Goal: Contribute content: Add original content to the website for others to see

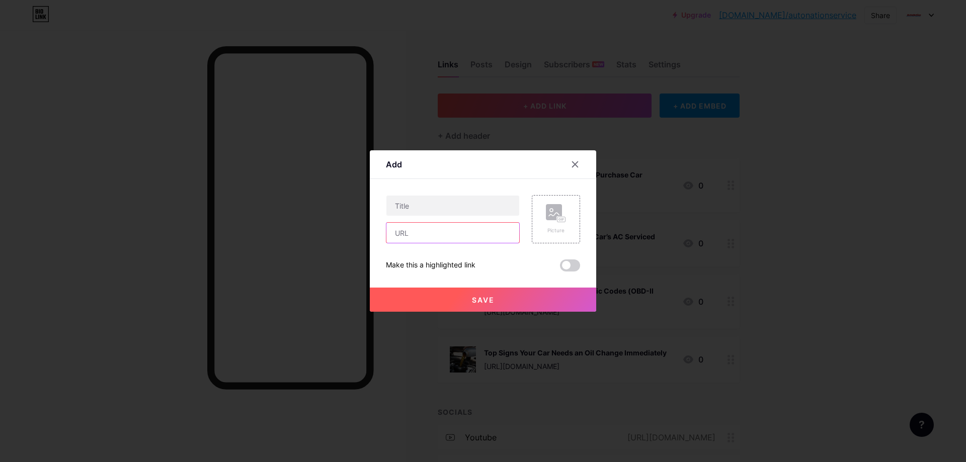
click at [433, 225] on input "text" at bounding box center [452, 233] width 133 height 20
paste input "[URL][DOMAIN_NAME]"
type input "[URL][DOMAIN_NAME]"
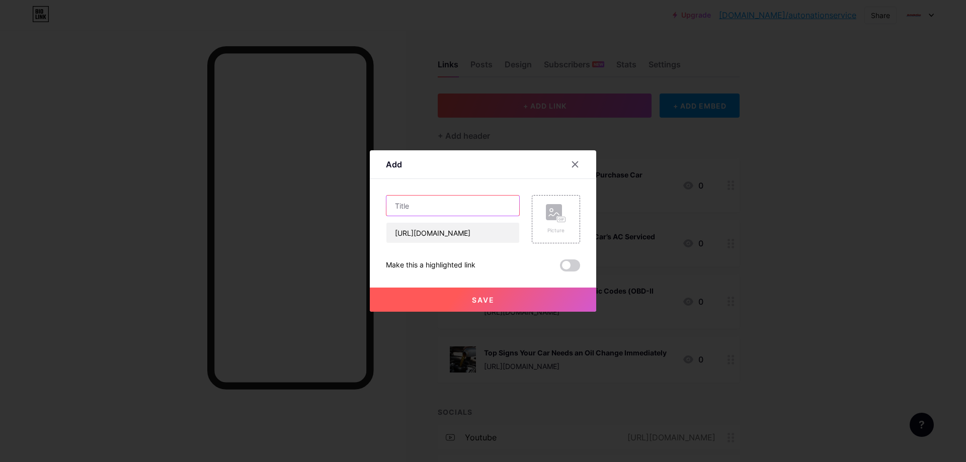
click at [457, 207] on input "text" at bounding box center [452, 206] width 133 height 20
paste input "Most Common Reasons Cars Get Towed"
type input "Most Common Reasons Cars Get Towed"
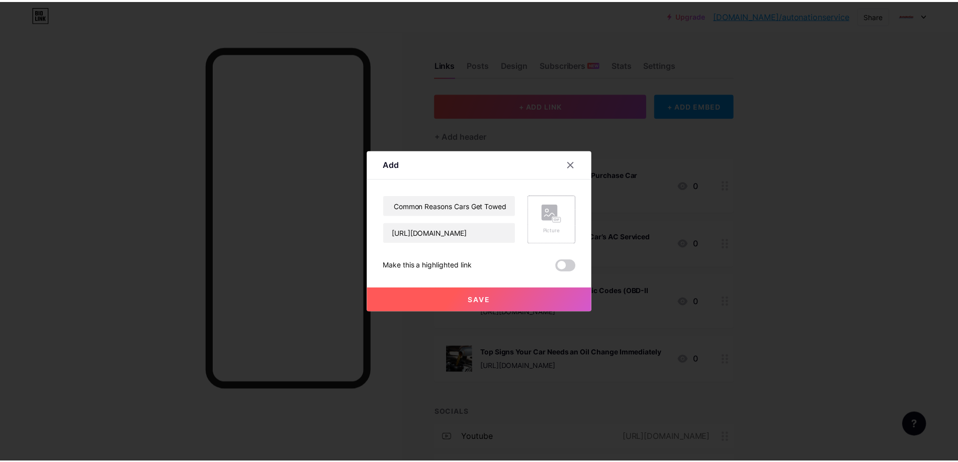
scroll to position [0, 0]
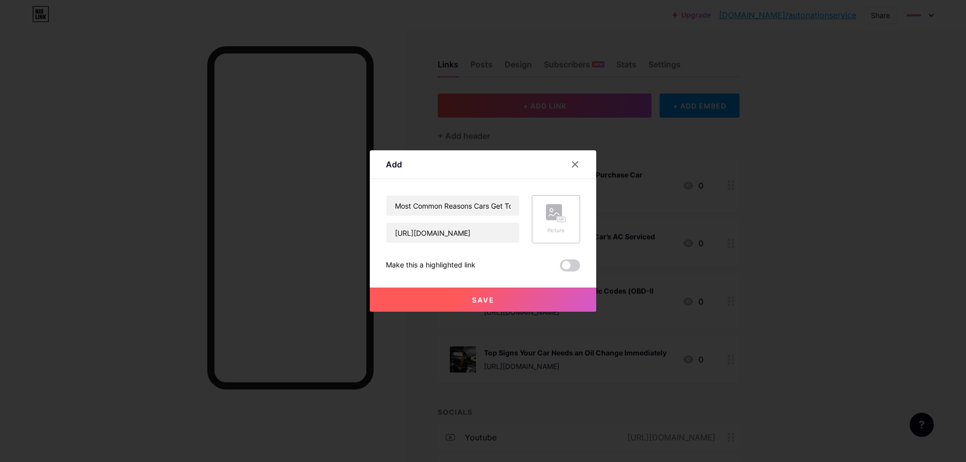
click at [552, 217] on rect at bounding box center [554, 212] width 16 height 16
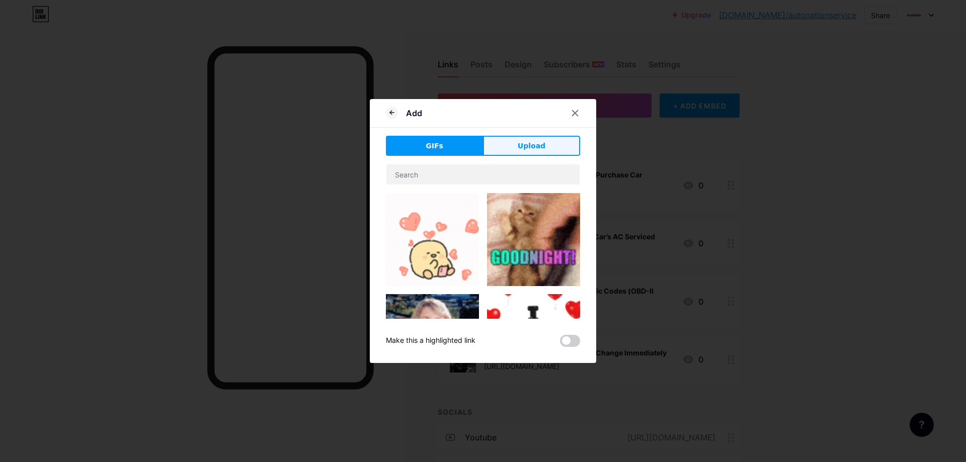
click at [527, 140] on button "Upload" at bounding box center [531, 146] width 97 height 20
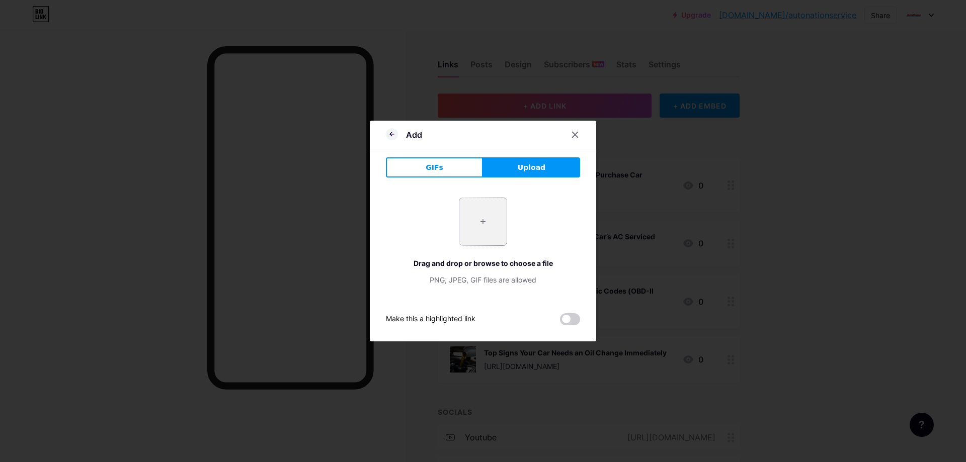
click at [461, 230] on input "file" at bounding box center [482, 221] width 47 height 47
type input "C:\fakepath\[DATE], 11_21_07 AM.png"
click at [527, 200] on div "+ Drag and drop or browse to choose a file PNG, JPEG, GIF files are allowed" at bounding box center [483, 242] width 194 height 88
click at [528, 228] on div "+ Drag and drop or browse to choose a file PNG, JPEG, GIF files are allowed" at bounding box center [483, 242] width 194 height 88
click at [539, 227] on div "+ Drag and drop or browse to choose a file PNG, JPEG, GIF files are allowed" at bounding box center [483, 242] width 194 height 88
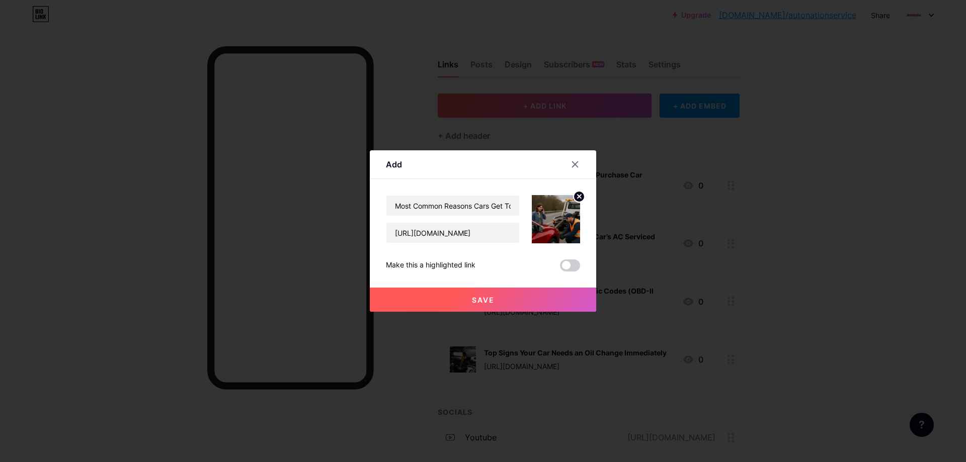
click at [539, 216] on img at bounding box center [556, 219] width 48 height 48
click at [562, 266] on span at bounding box center [570, 266] width 20 height 12
click at [560, 268] on input "checkbox" at bounding box center [560, 268] width 0 height 0
click at [467, 297] on button "Save" at bounding box center [483, 300] width 226 height 24
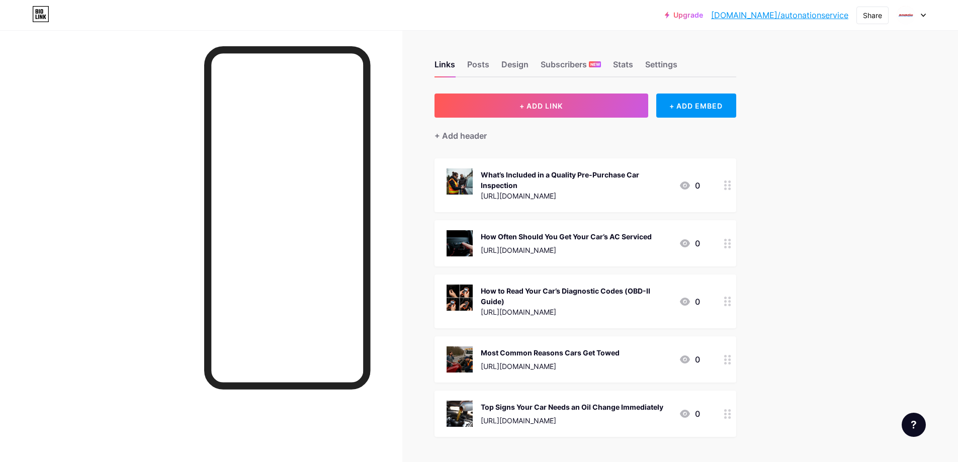
click at [805, 15] on link "[DOMAIN_NAME]/autonationservice" at bounding box center [779, 15] width 137 height 12
